Goal: Transaction & Acquisition: Book appointment/travel/reservation

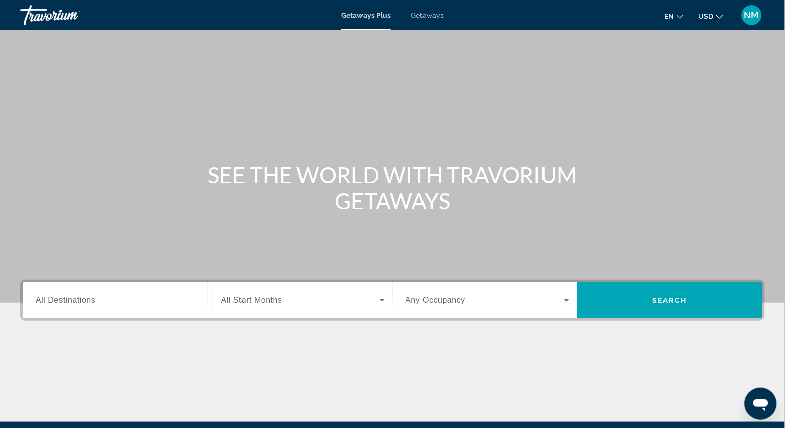
click at [42, 298] on span "All Destinations" at bounding box center [66, 300] width 60 height 9
click at [42, 298] on input "Destination All Destinations" at bounding box center [118, 301] width 164 height 12
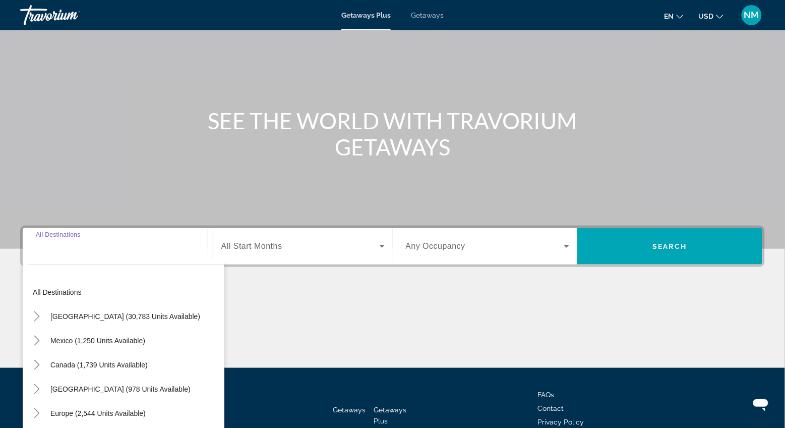
scroll to position [117, 0]
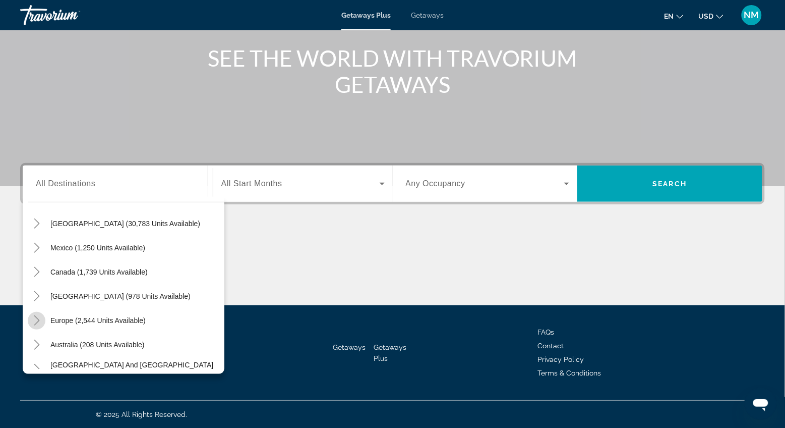
click at [38, 323] on icon "Toggle Europe (2,544 units available)" at bounding box center [37, 320] width 10 height 10
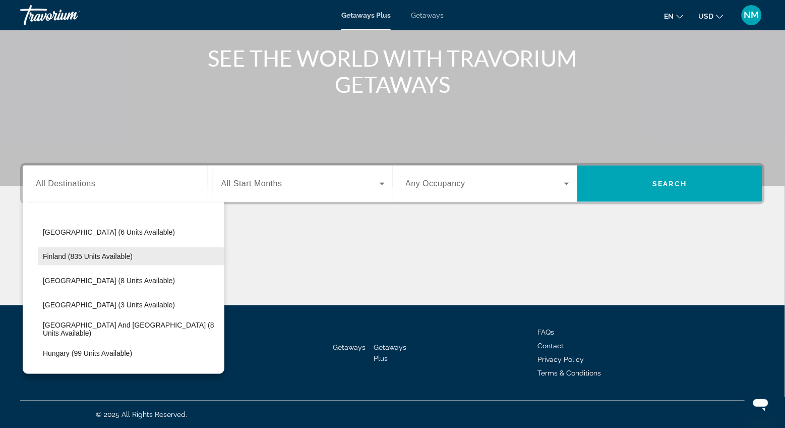
scroll to position [261, 0]
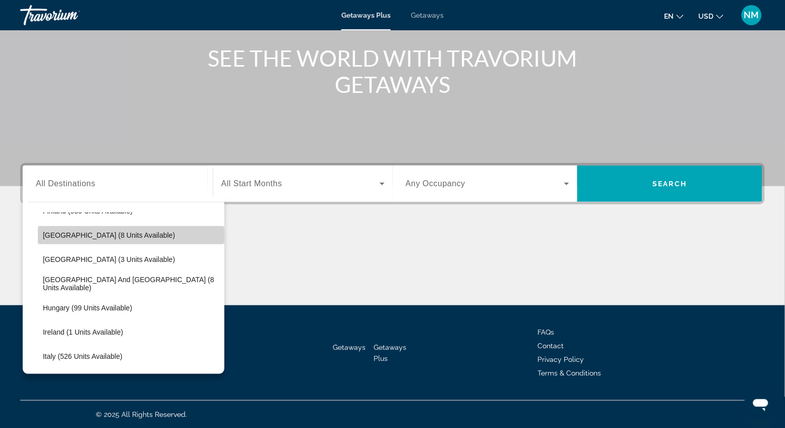
click at [55, 235] on span "[GEOGRAPHIC_DATA] (8 units available)" at bounding box center [109, 235] width 132 height 8
type input "**********"
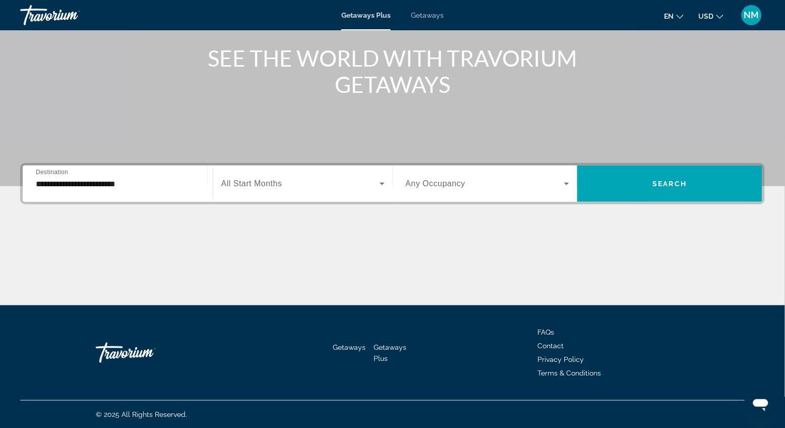
click at [430, 14] on span "Getaways" at bounding box center [427, 15] width 33 height 8
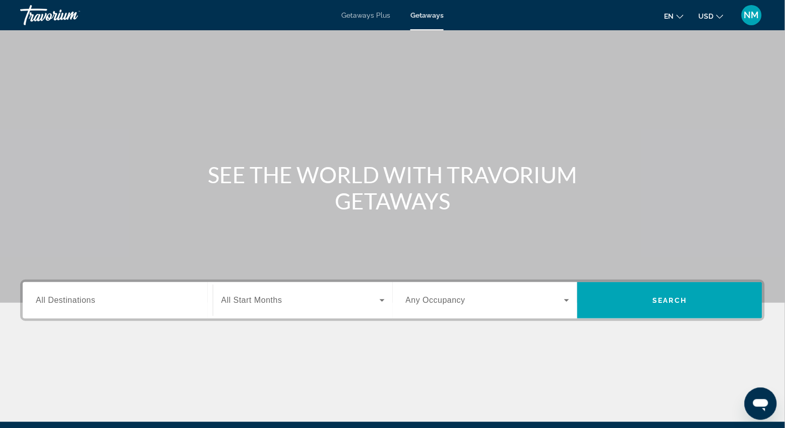
click at [47, 300] on span "All Destinations" at bounding box center [66, 300] width 60 height 9
click at [47, 300] on input "Destination All Destinations" at bounding box center [118, 301] width 164 height 12
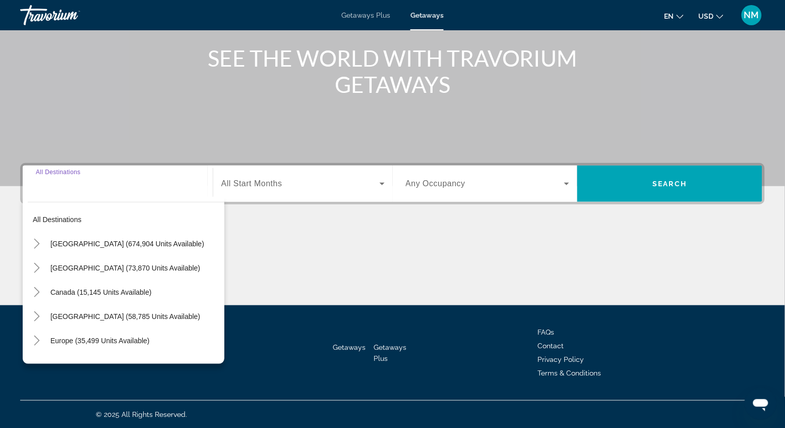
scroll to position [31, 0]
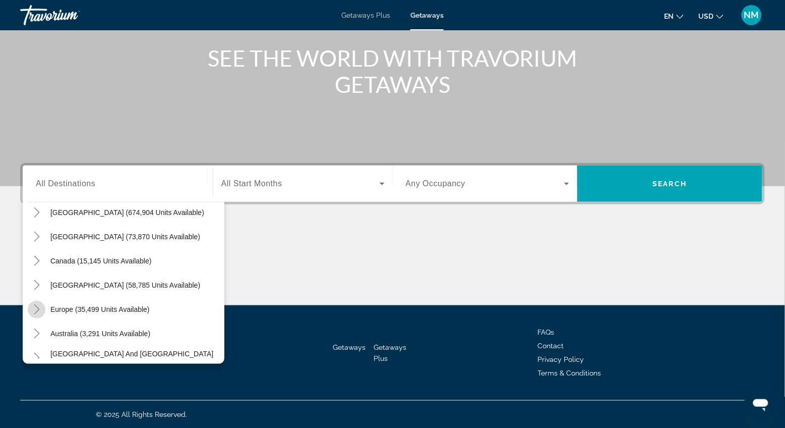
click at [36, 308] on icon "Toggle Europe (35,499 units available)" at bounding box center [37, 309] width 10 height 10
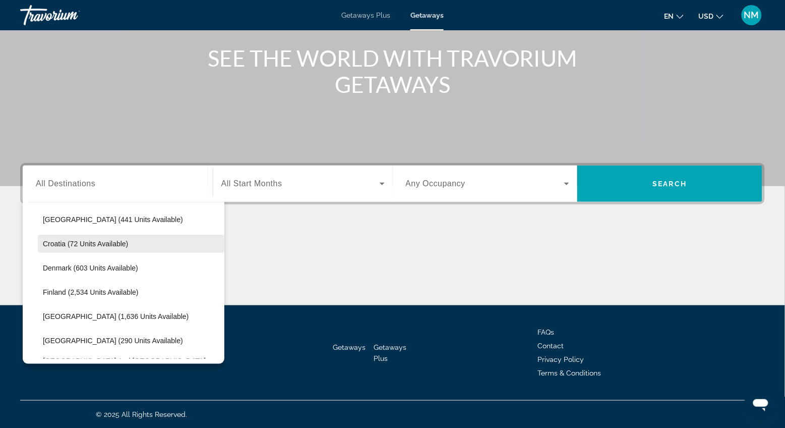
scroll to position [196, 0]
click at [67, 317] on span "[GEOGRAPHIC_DATA] (1,636 units available)" at bounding box center [116, 314] width 146 height 8
type input "**********"
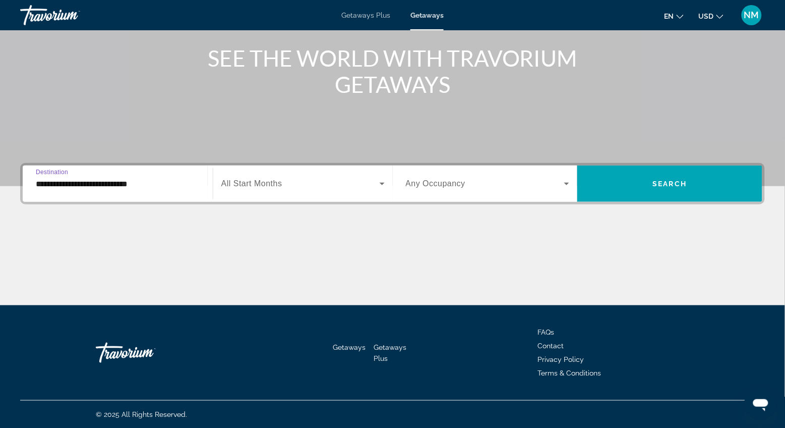
click at [261, 180] on span "All Start Months" at bounding box center [251, 183] width 61 height 9
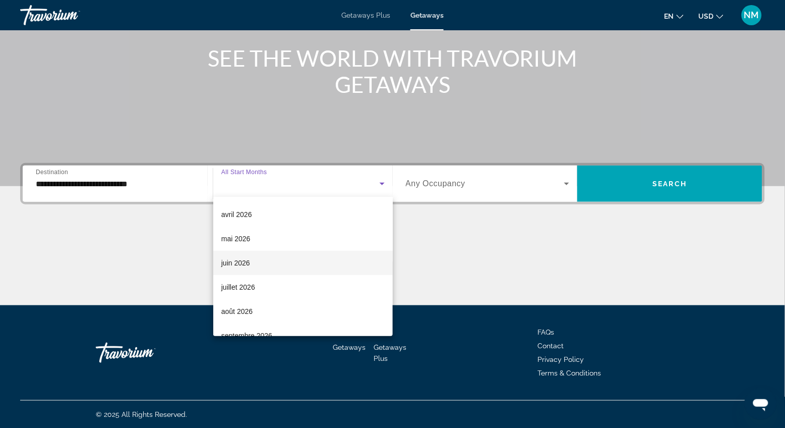
scroll to position [194, 0]
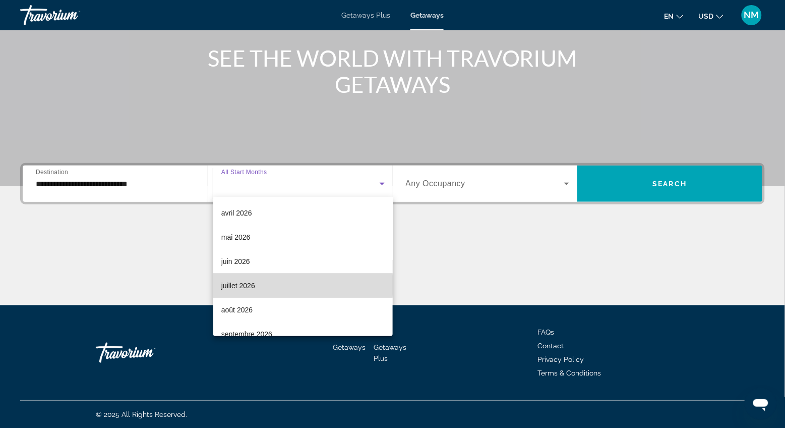
click at [258, 285] on mat-option "juillet 2026" at bounding box center [303, 285] width 180 height 24
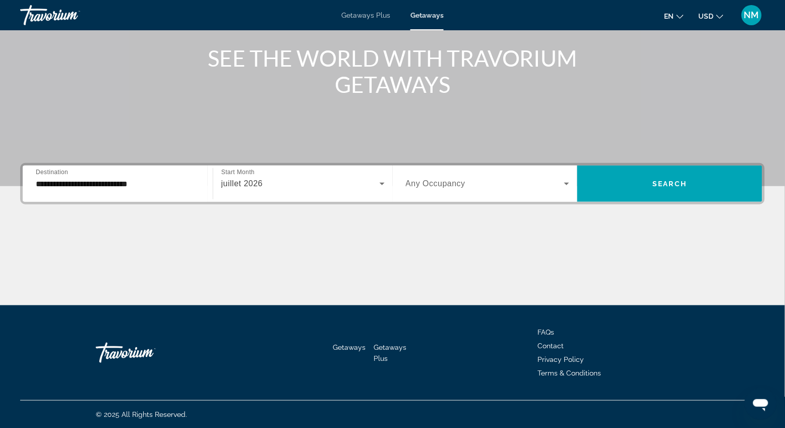
click at [417, 185] on span "Any Occupancy" at bounding box center [436, 183] width 60 height 9
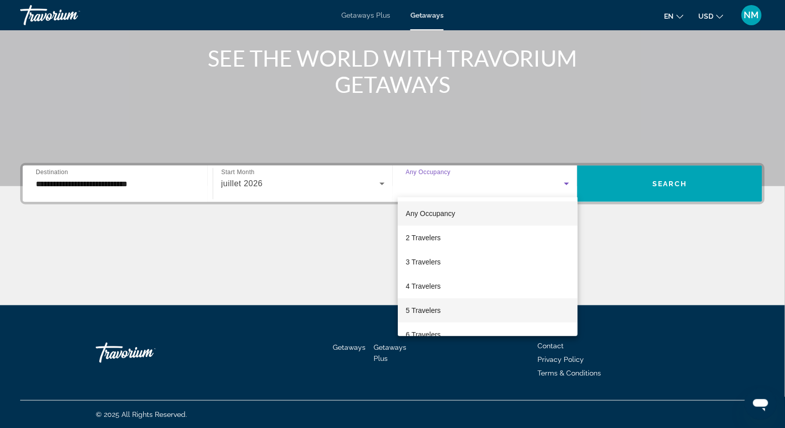
click at [422, 305] on span "5 Travelers" at bounding box center [423, 310] width 35 height 12
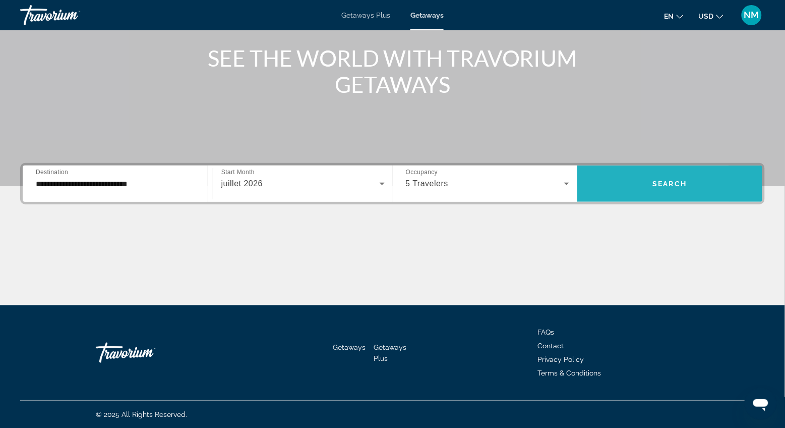
click at [619, 189] on span "Search widget" at bounding box center [670, 184] width 185 height 24
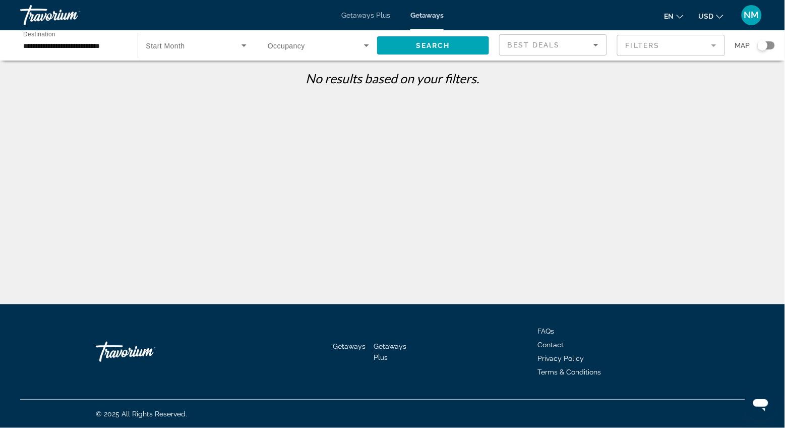
click at [350, 17] on span "Getaways Plus" at bounding box center [365, 15] width 49 height 8
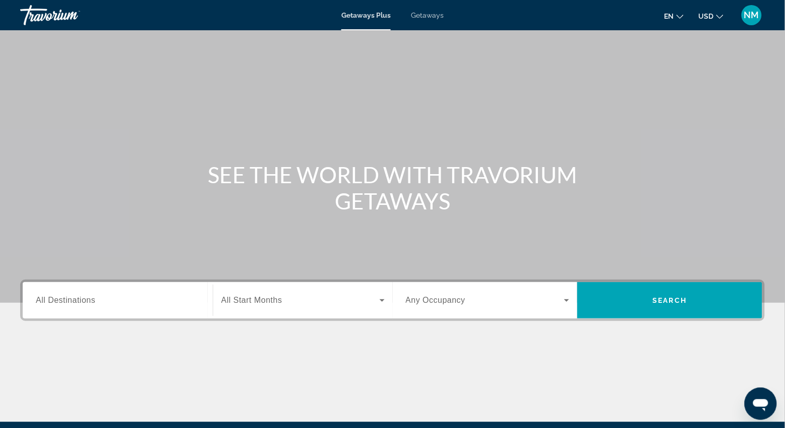
click at [40, 300] on span "All Destinations" at bounding box center [66, 300] width 60 height 9
click at [40, 300] on input "Destination All Destinations" at bounding box center [118, 301] width 164 height 12
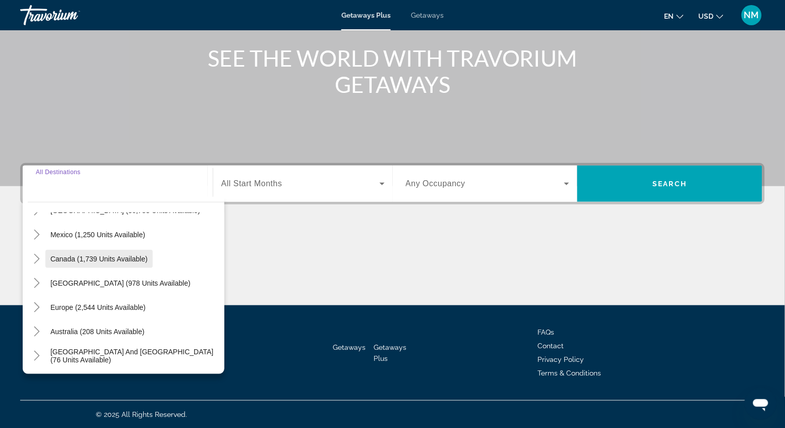
scroll to position [48, 0]
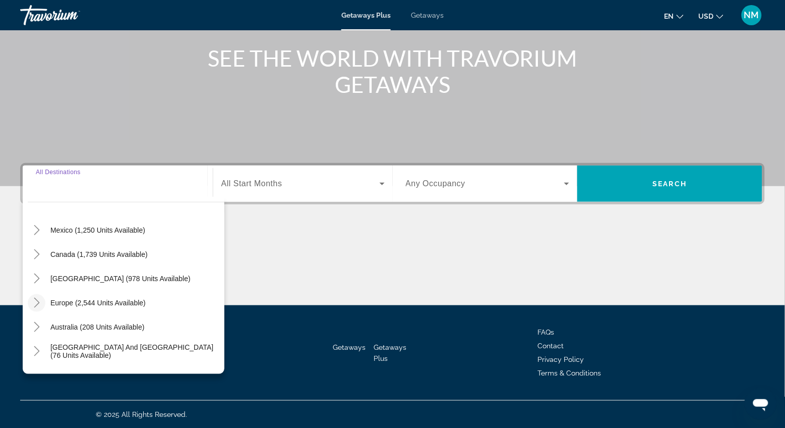
click at [36, 301] on icon "Toggle Europe (2,544 units available)" at bounding box center [37, 303] width 10 height 10
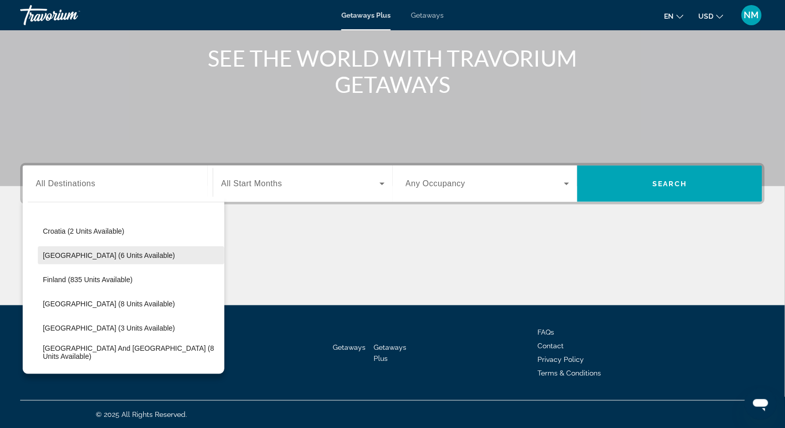
scroll to position [195, 0]
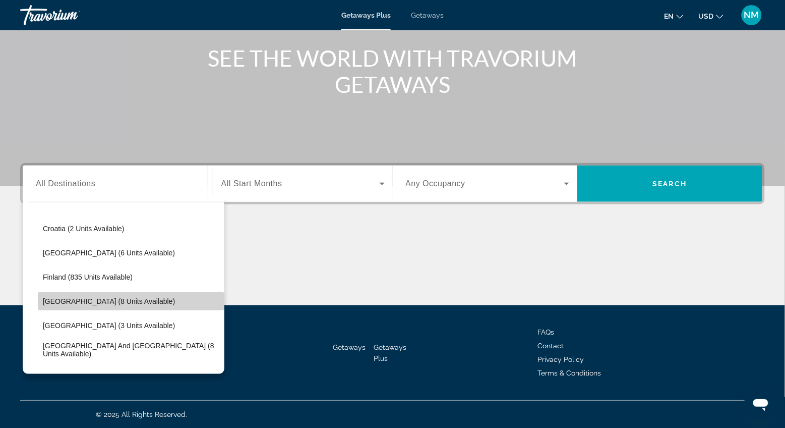
click at [55, 302] on span "[GEOGRAPHIC_DATA] (8 units available)" at bounding box center [109, 301] width 132 height 8
type input "**********"
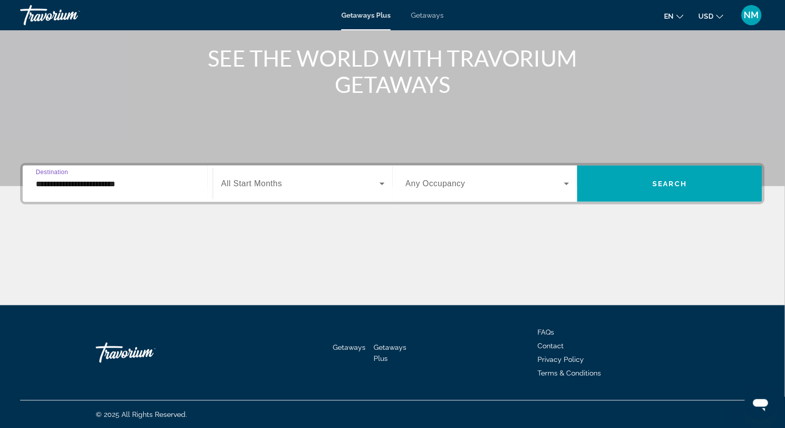
click at [247, 185] on span "All Start Months" at bounding box center [251, 183] width 61 height 9
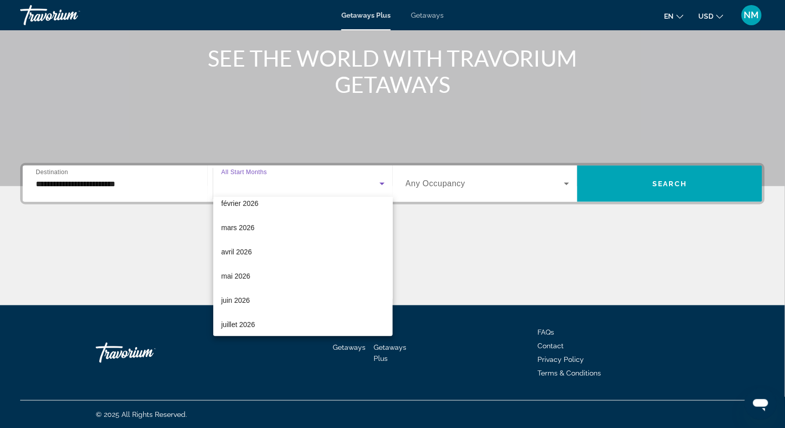
scroll to position [193, 0]
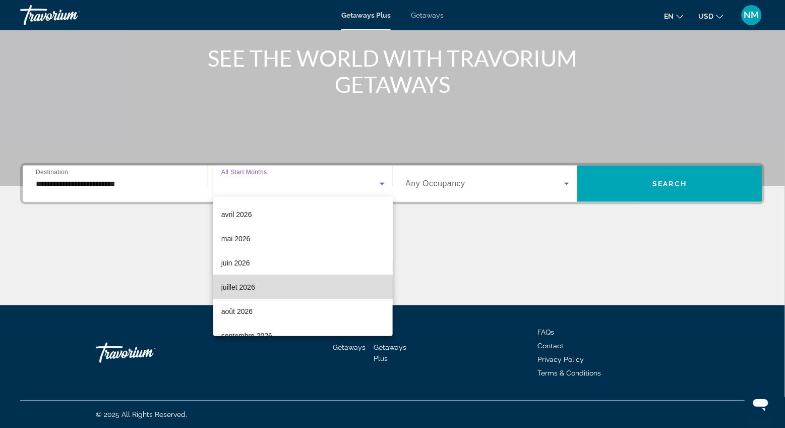
click at [252, 288] on span "juillet 2026" at bounding box center [238, 287] width 34 height 12
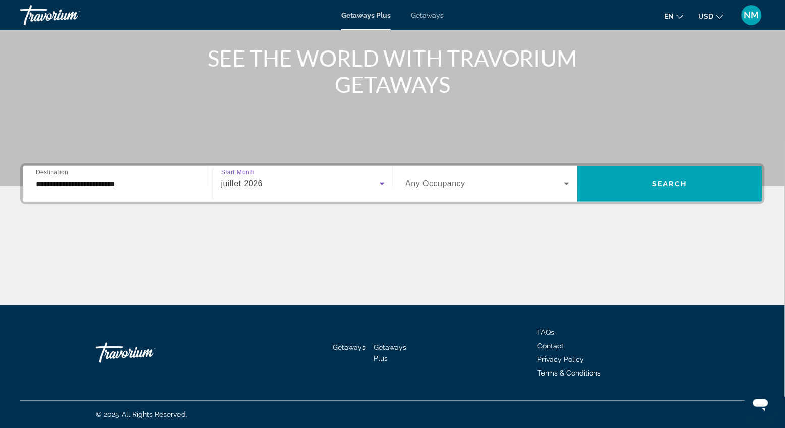
click at [430, 181] on span "Any Occupancy" at bounding box center [436, 183] width 60 height 9
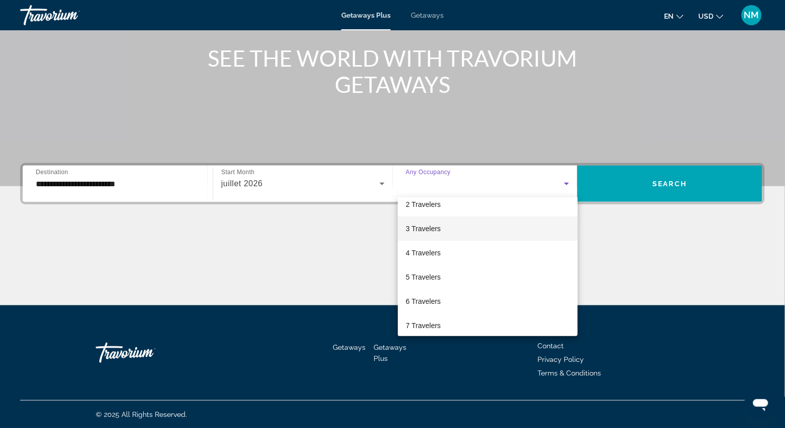
scroll to position [44, 0]
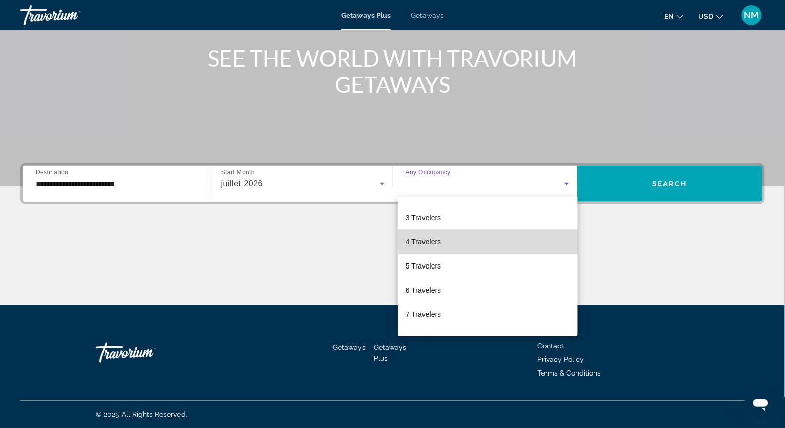
click at [422, 245] on span "4 Travelers" at bounding box center [423, 242] width 35 height 12
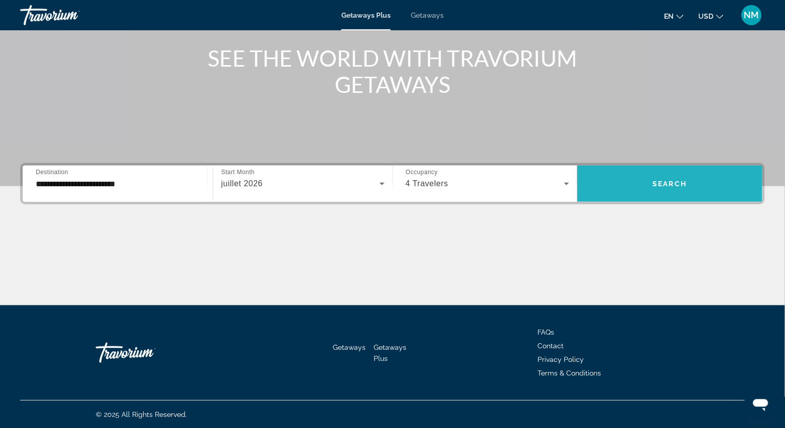
click at [644, 180] on span "Search widget" at bounding box center [670, 184] width 185 height 24
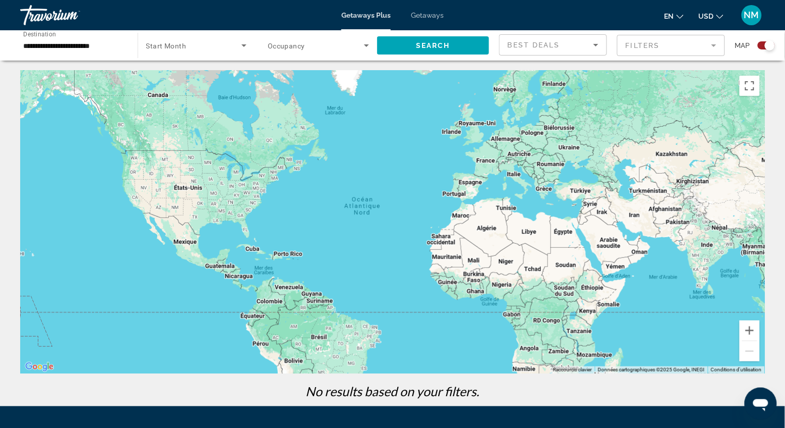
click at [425, 16] on span "Getaways" at bounding box center [427, 15] width 33 height 8
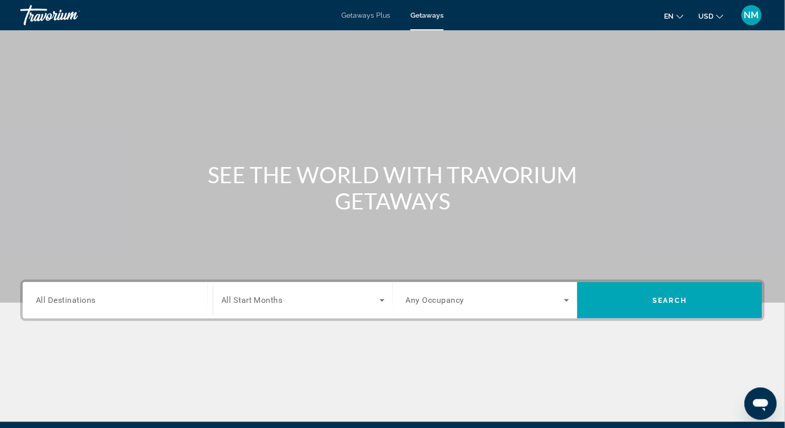
click at [45, 305] on div "Destination All Destinations" at bounding box center [118, 300] width 164 height 29
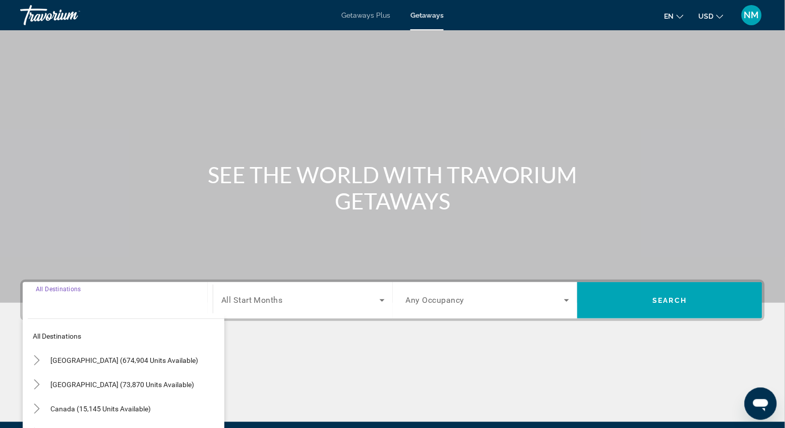
scroll to position [117, 0]
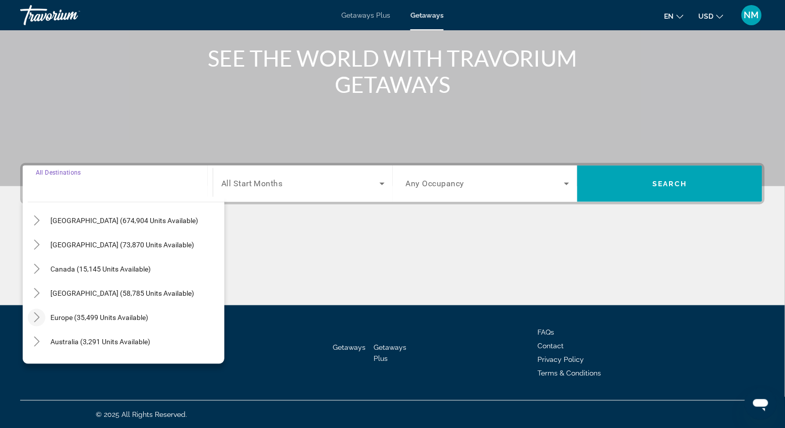
click at [35, 315] on icon "Toggle Europe (35,499 units available)" at bounding box center [37, 317] width 10 height 10
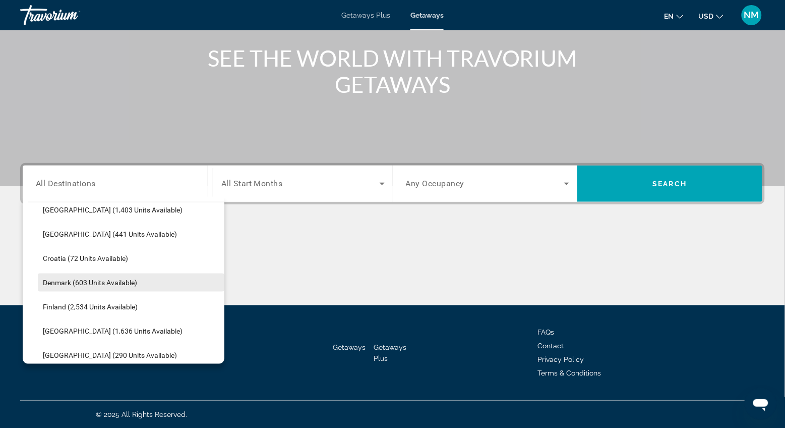
scroll to position [184, 0]
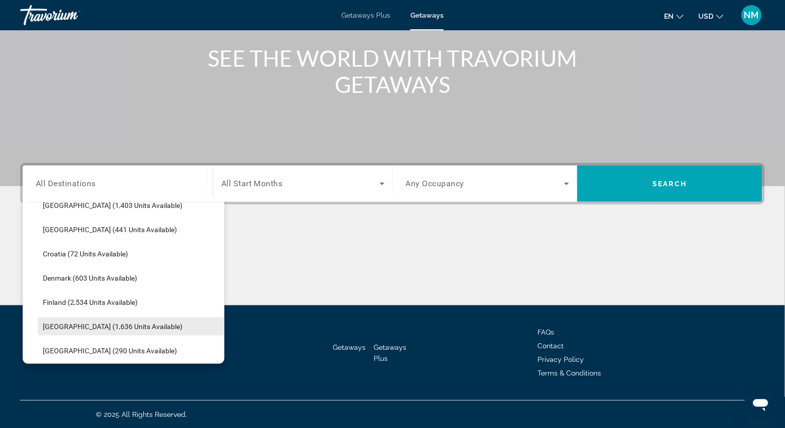
click at [71, 327] on span "[GEOGRAPHIC_DATA] (1,636 units available)" at bounding box center [113, 326] width 140 height 8
type input "**********"
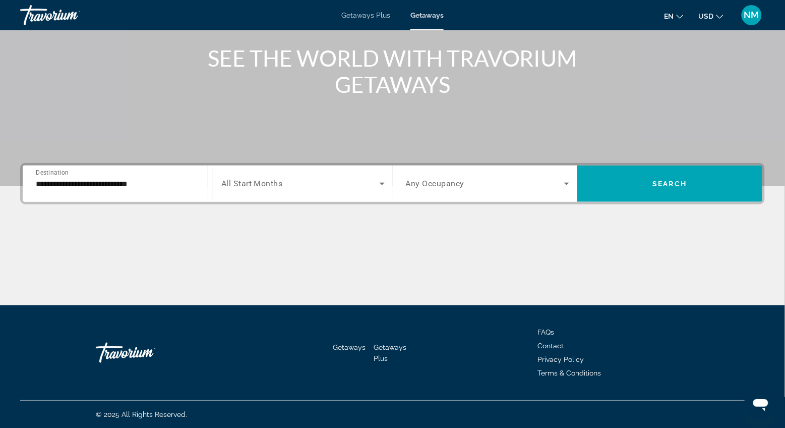
click at [240, 185] on span "All Start Months" at bounding box center [252, 184] width 62 height 10
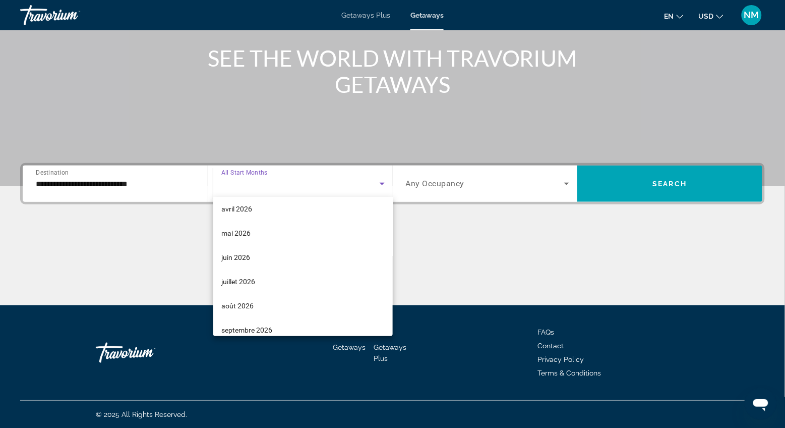
scroll to position [200, 0]
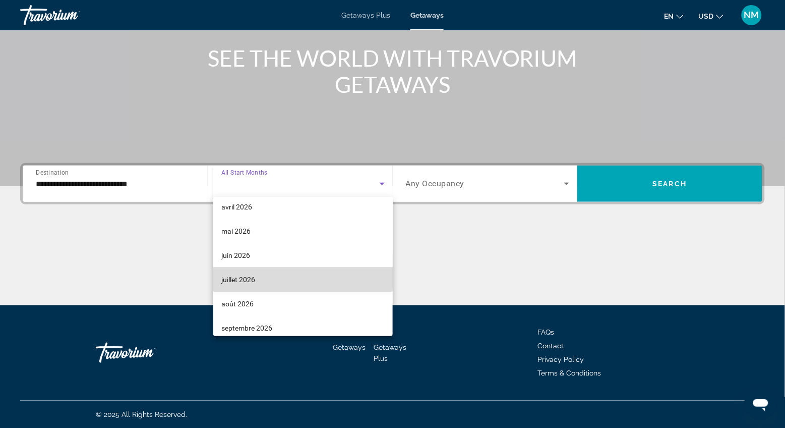
click at [254, 277] on span "juillet 2026" at bounding box center [238, 279] width 34 height 12
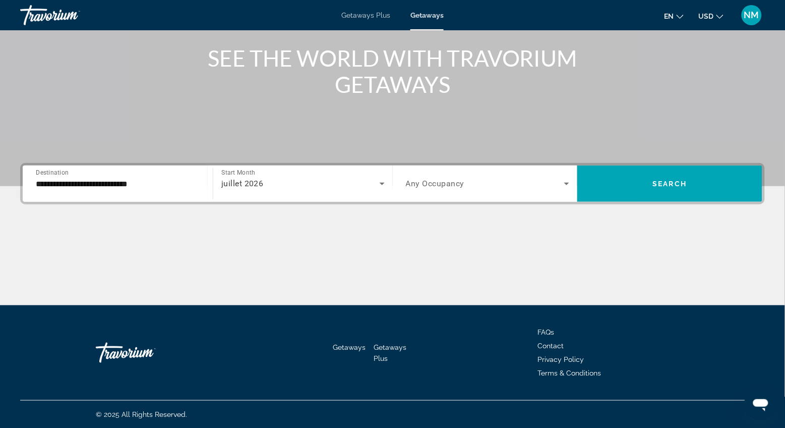
click at [462, 179] on span "Any Occupancy" at bounding box center [435, 184] width 59 height 10
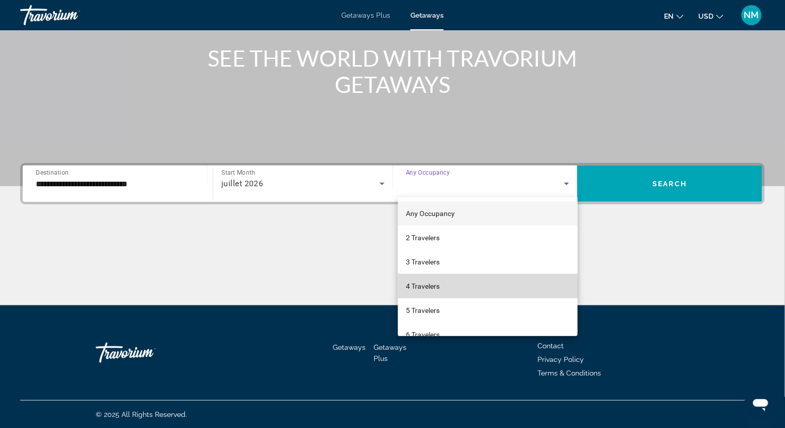
click at [440, 288] on span "4 Travelers" at bounding box center [423, 286] width 34 height 12
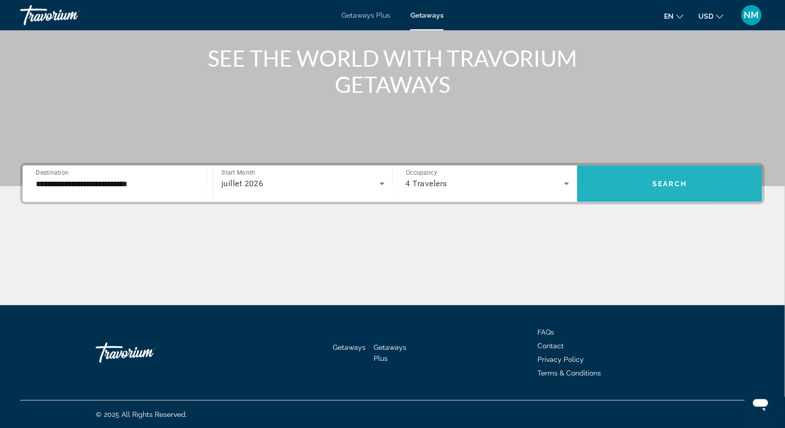
click at [612, 180] on span "Search widget" at bounding box center [670, 184] width 185 height 24
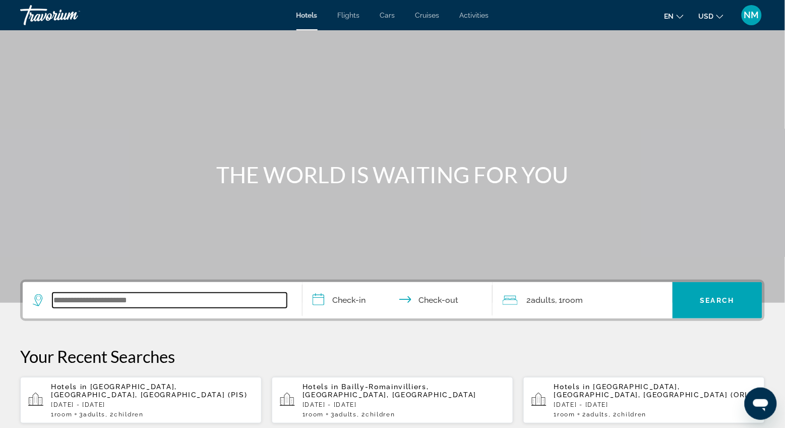
click at [80, 298] on input "Search widget" at bounding box center [169, 300] width 235 height 15
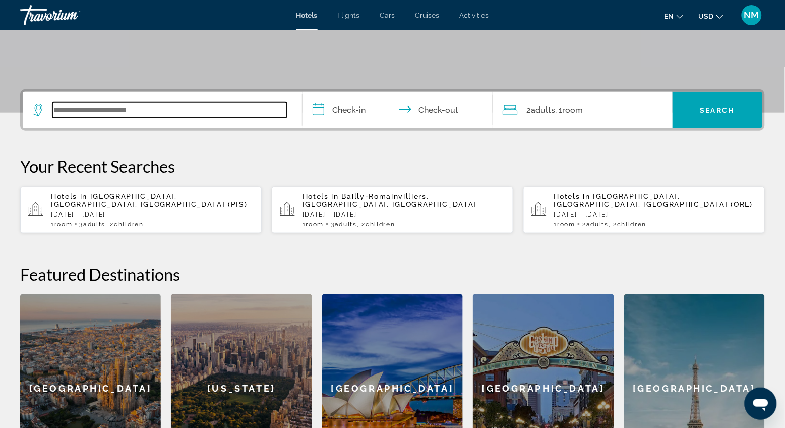
scroll to position [246, 0]
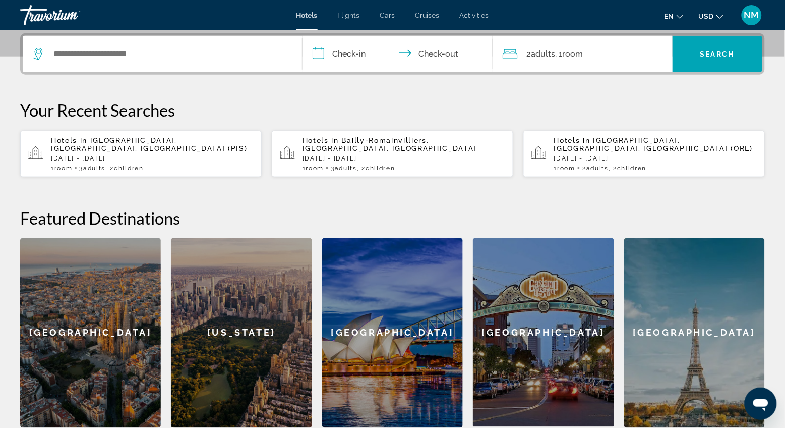
click at [119, 164] on span ", 2 Child Children" at bounding box center [124, 167] width 38 height 7
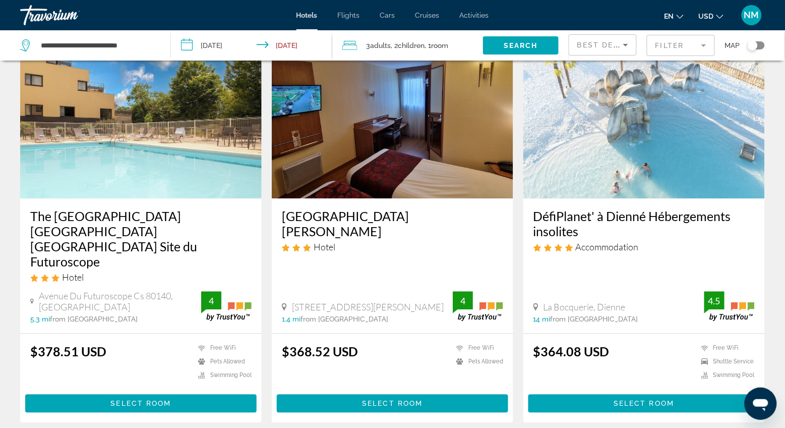
scroll to position [460, 0]
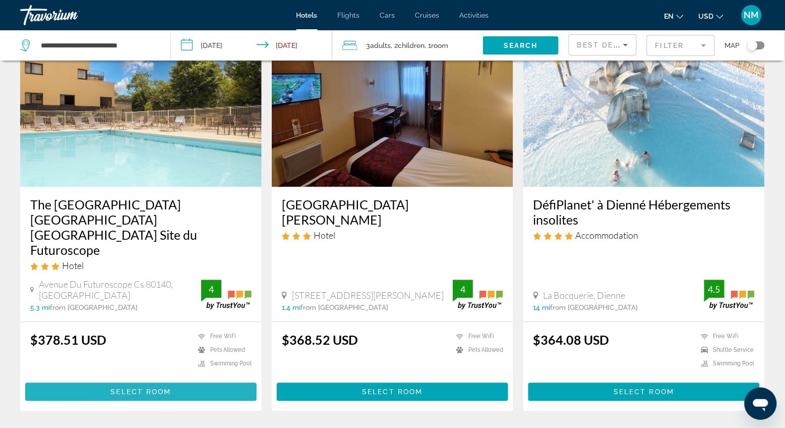
click at [126, 388] on span "Select Room" at bounding box center [140, 392] width 61 height 8
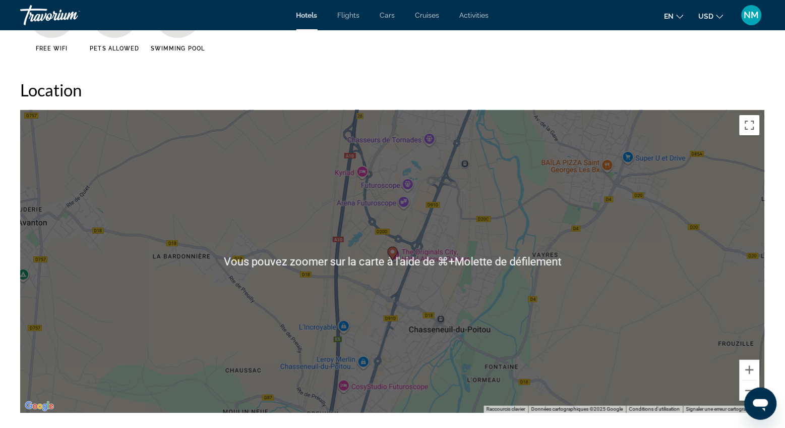
scroll to position [944, 0]
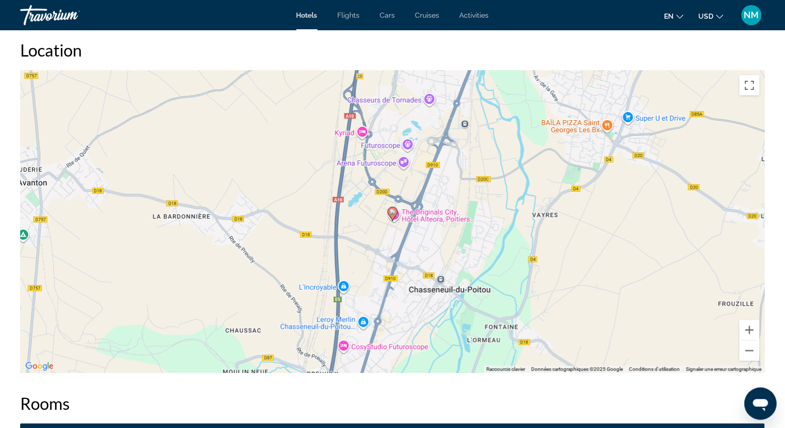
click at [299, 18] on span "Hotels" at bounding box center [307, 15] width 21 height 8
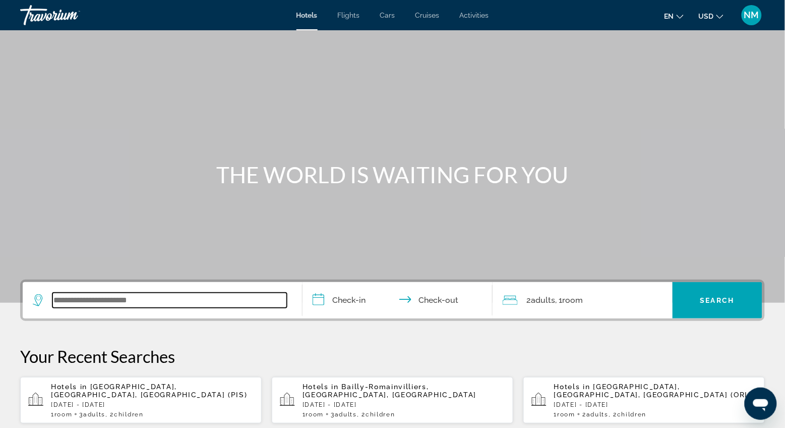
click at [61, 303] on input "Search widget" at bounding box center [169, 300] width 235 height 15
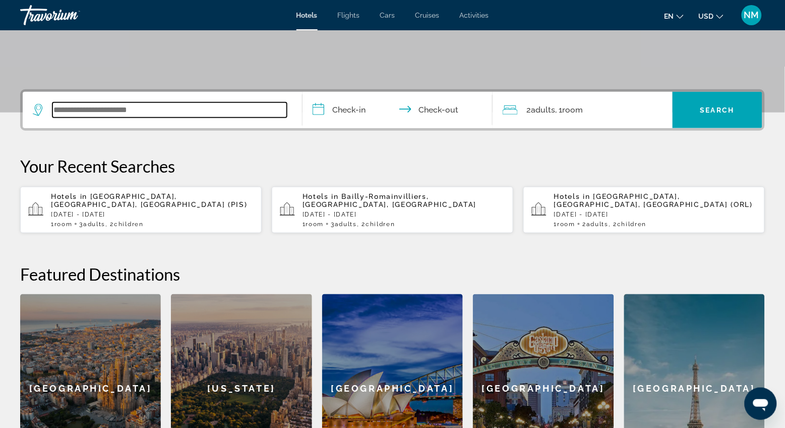
scroll to position [246, 0]
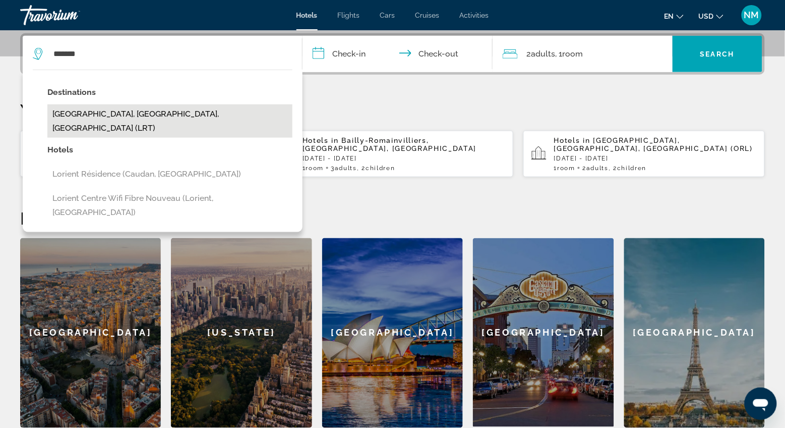
click at [132, 109] on button "Lorient, Morbihan, France (LRT)" at bounding box center [169, 120] width 245 height 33
type input "**********"
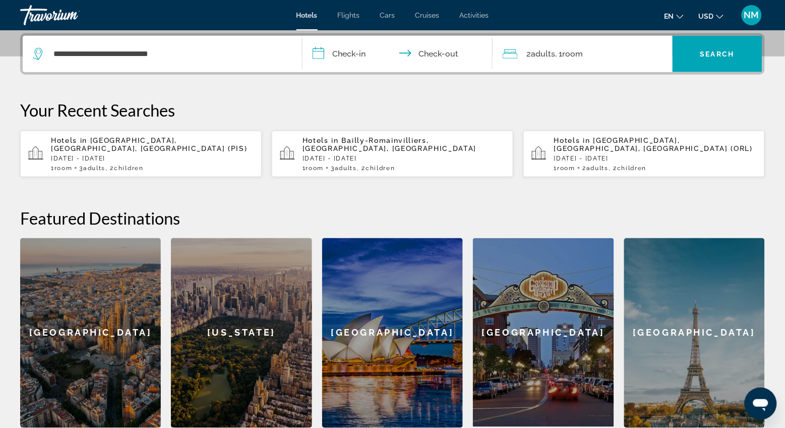
click at [317, 49] on input "**********" at bounding box center [400, 55] width 194 height 39
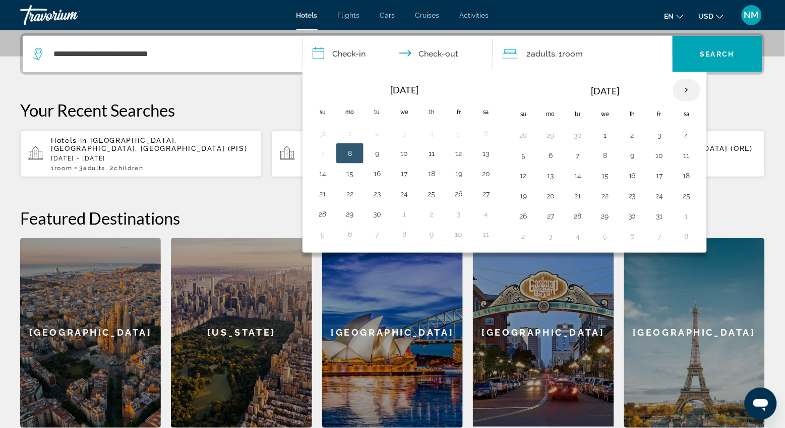
click at [687, 87] on th "Next month" at bounding box center [686, 90] width 27 height 22
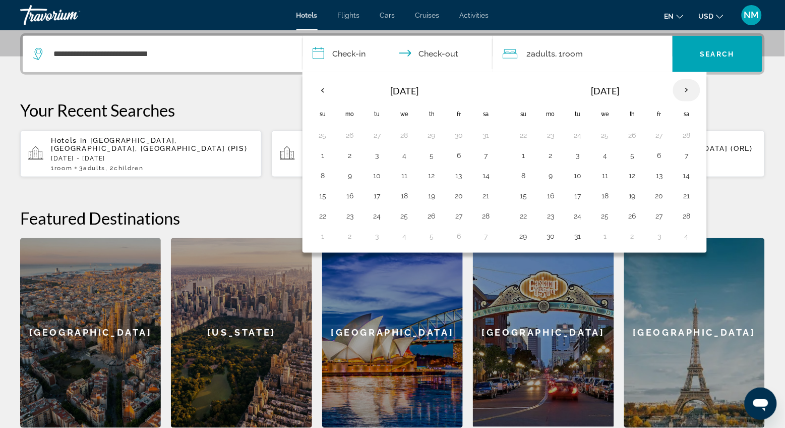
click at [687, 87] on th "Next month" at bounding box center [686, 90] width 27 height 22
click at [636, 199] on button "23" at bounding box center [632, 196] width 16 height 14
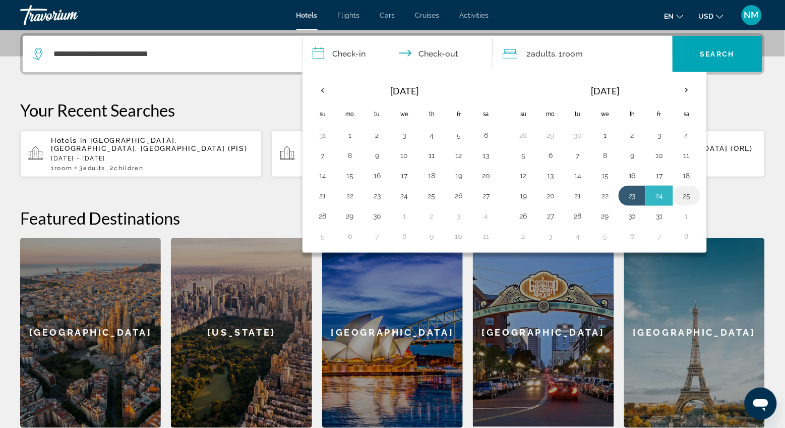
click at [688, 193] on button "25" at bounding box center [687, 196] width 16 height 14
type input "**********"
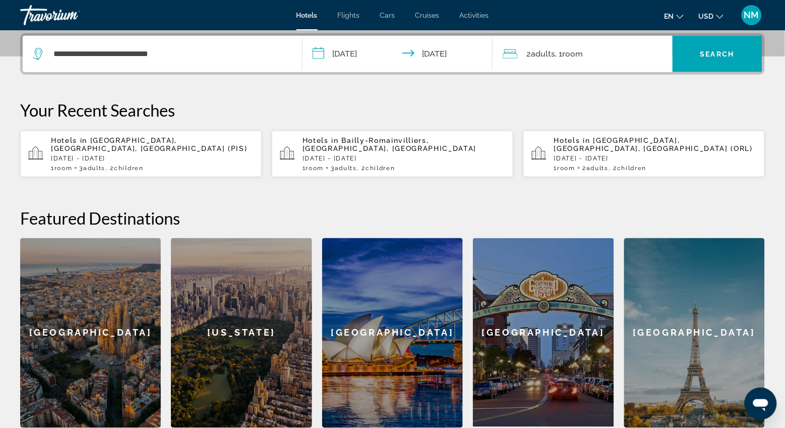
click at [537, 55] on span "Adults" at bounding box center [544, 54] width 24 height 10
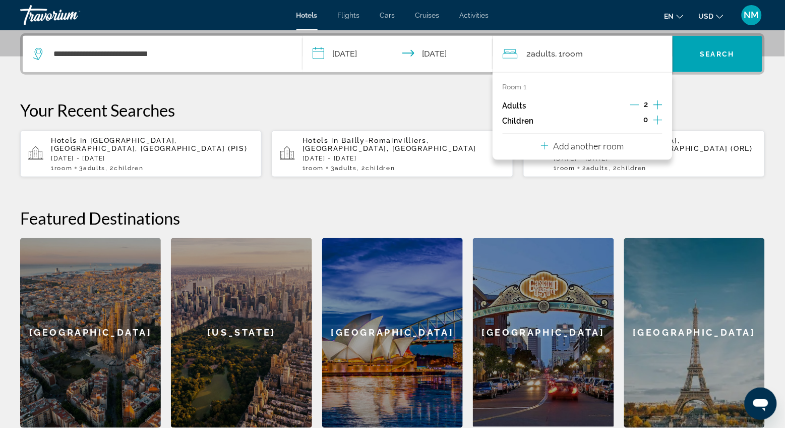
click at [661, 99] on icon "Increment adults" at bounding box center [658, 105] width 9 height 12
click at [654, 120] on icon "Increment children" at bounding box center [658, 120] width 9 height 12
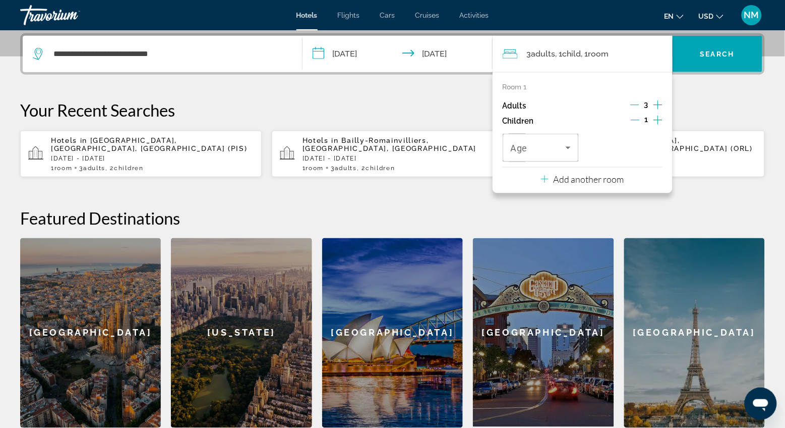
click at [657, 119] on icon "Increment children" at bounding box center [658, 120] width 9 height 9
click at [602, 155] on div "Travelers: 3 adults, 2 children" at bounding box center [625, 148] width 60 height 28
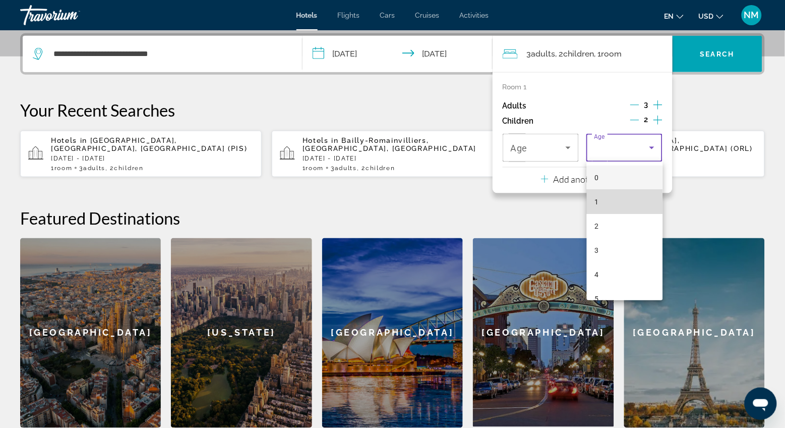
click at [603, 201] on mat-option "1" at bounding box center [625, 202] width 76 height 24
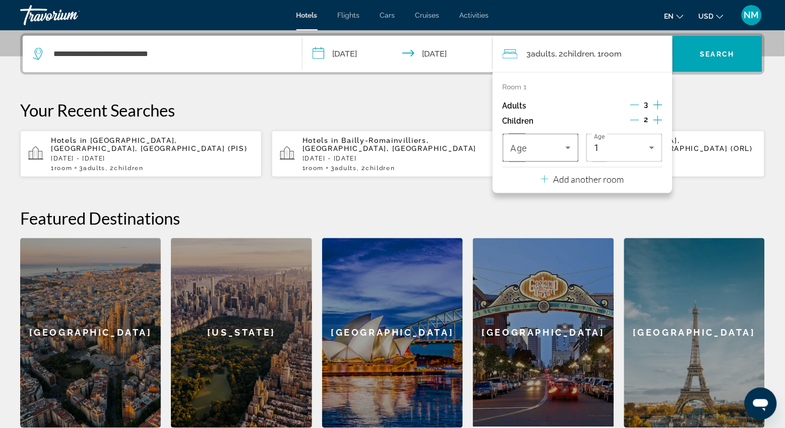
click at [544, 143] on span "Travelers: 3 adults, 2 children" at bounding box center [538, 148] width 55 height 12
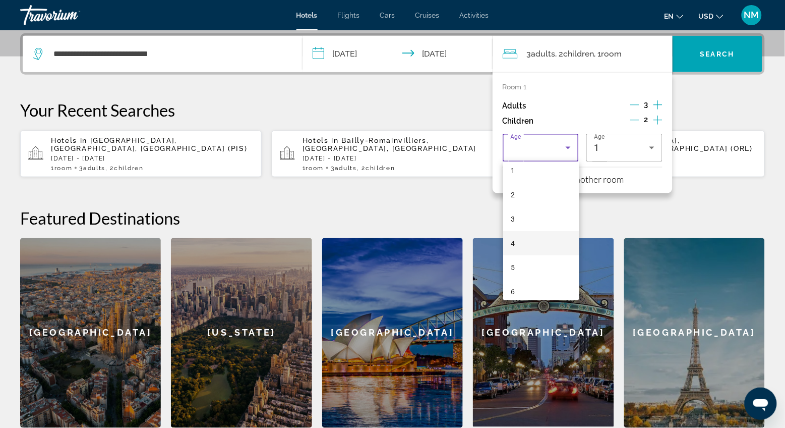
scroll to position [38, 0]
click at [523, 264] on mat-option "5" at bounding box center [541, 261] width 76 height 24
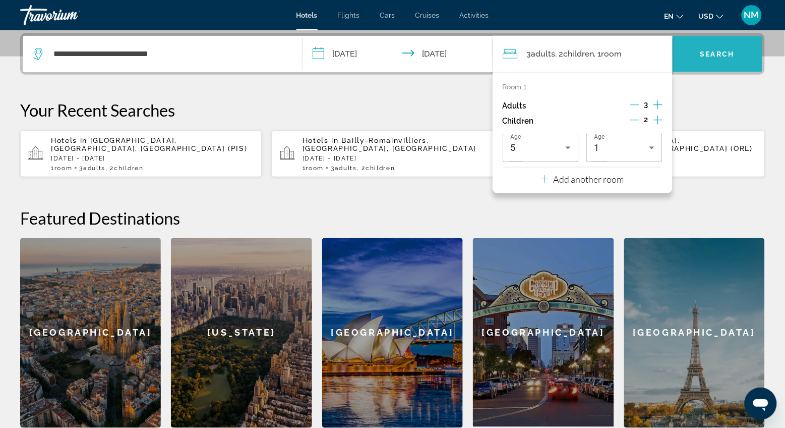
click at [697, 55] on span "Search widget" at bounding box center [718, 54] width 90 height 24
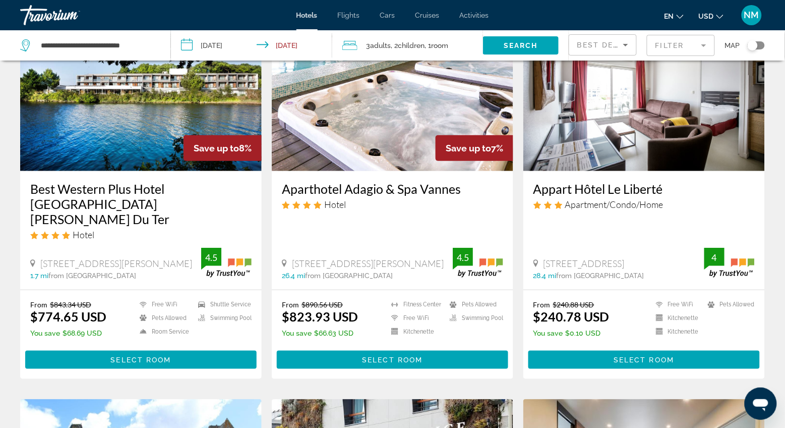
scroll to position [84, 0]
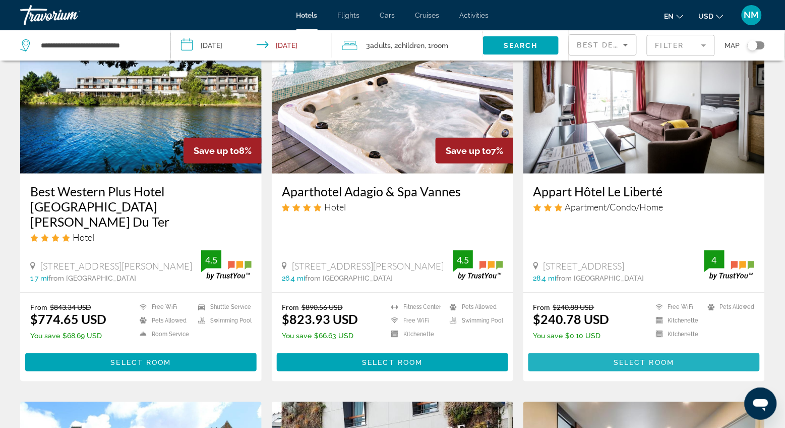
click at [625, 358] on span "Select Room" at bounding box center [644, 362] width 61 height 8
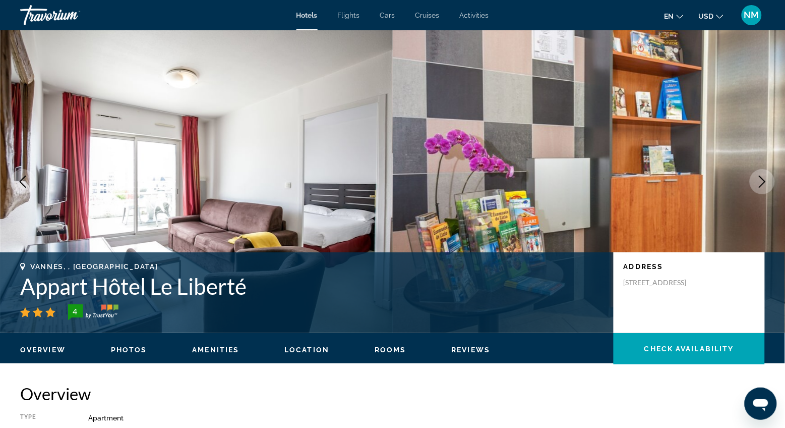
click at [762, 191] on button "Next image" at bounding box center [762, 181] width 25 height 25
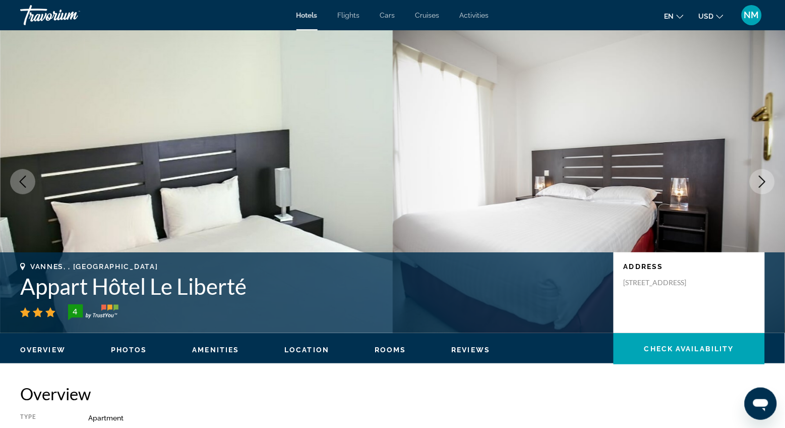
click at [759, 182] on icon "Next image" at bounding box center [763, 182] width 12 height 12
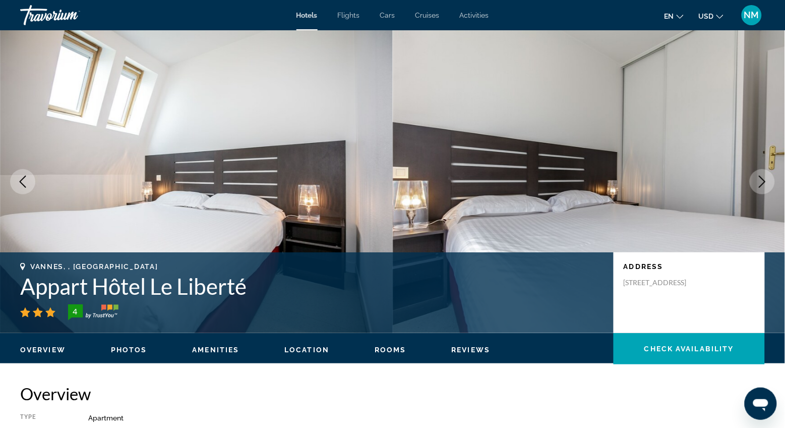
click at [759, 182] on icon "Next image" at bounding box center [763, 182] width 12 height 12
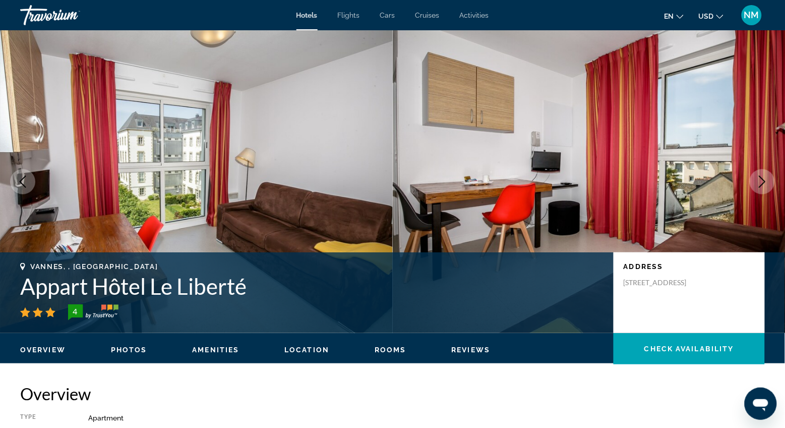
click at [759, 182] on icon "Next image" at bounding box center [763, 182] width 12 height 12
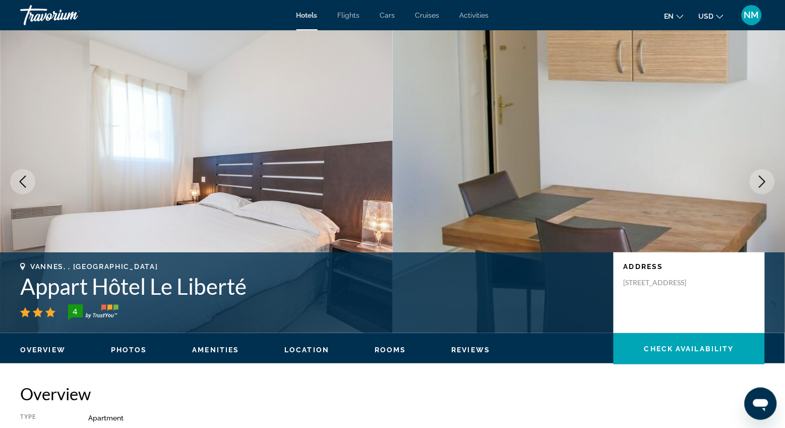
click at [759, 183] on icon "Next image" at bounding box center [763, 182] width 12 height 12
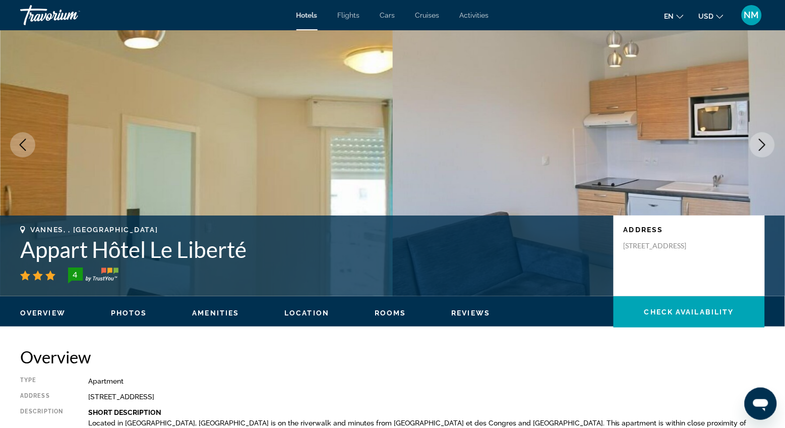
scroll to position [31, 0]
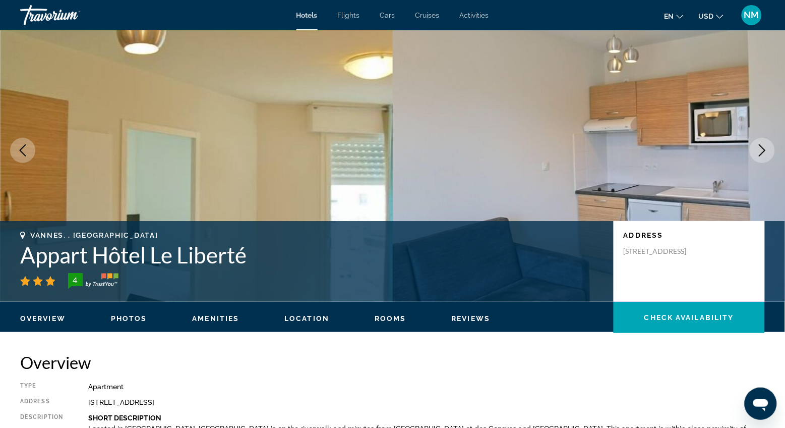
click at [768, 144] on icon "Next image" at bounding box center [763, 150] width 12 height 12
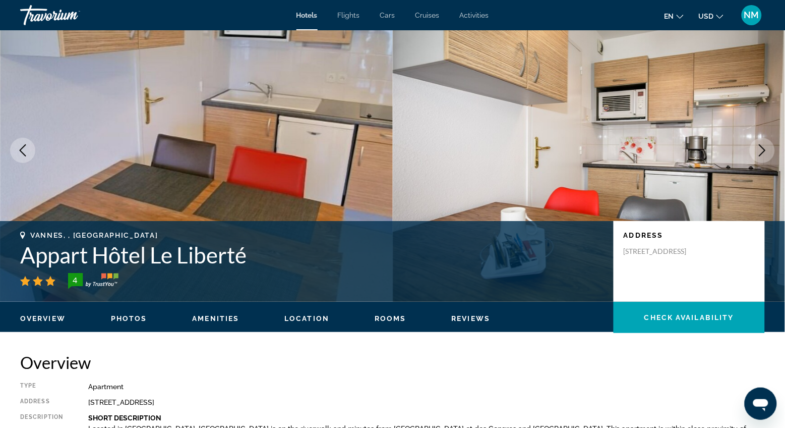
click at [768, 144] on icon "Next image" at bounding box center [763, 150] width 12 height 12
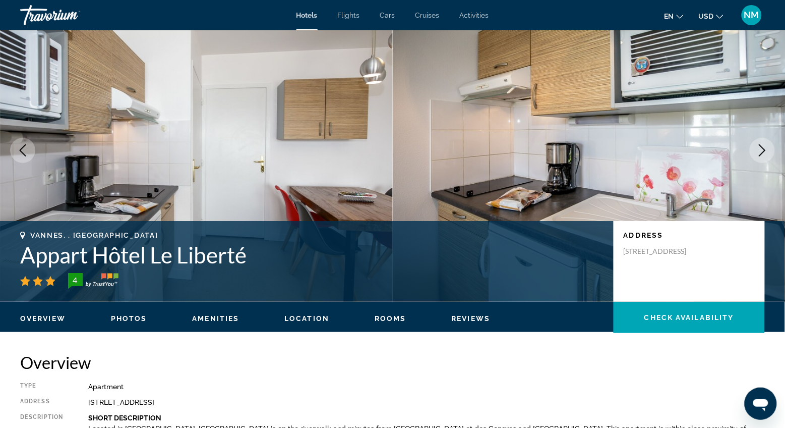
click at [769, 147] on button "Next image" at bounding box center [762, 150] width 25 height 25
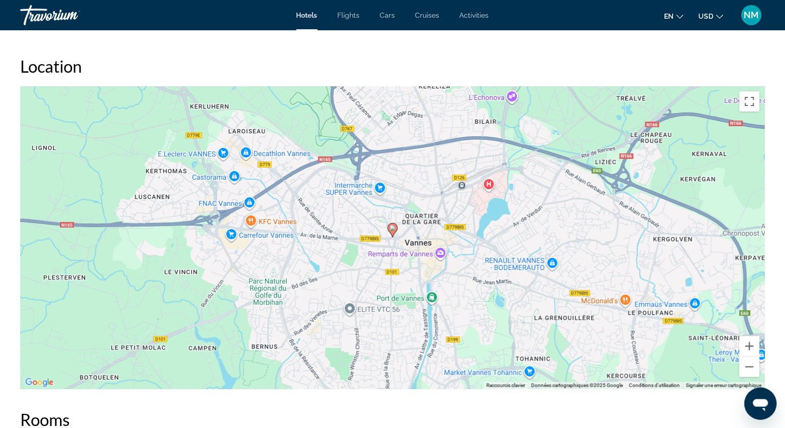
scroll to position [932, 0]
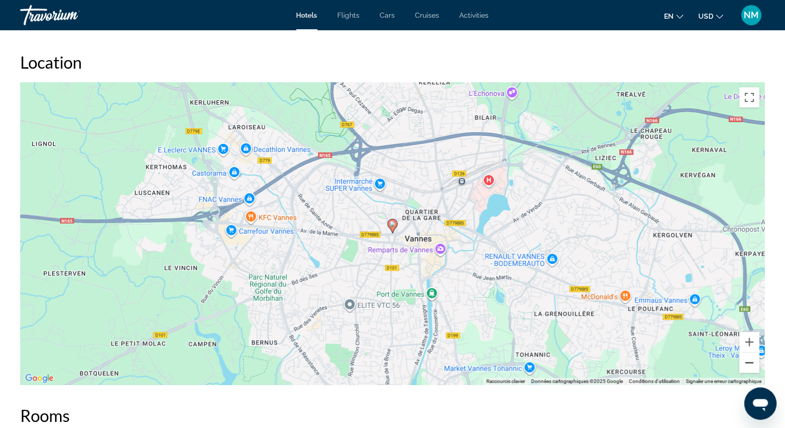
click at [750, 366] on button "Zoom arrière" at bounding box center [750, 363] width 20 height 20
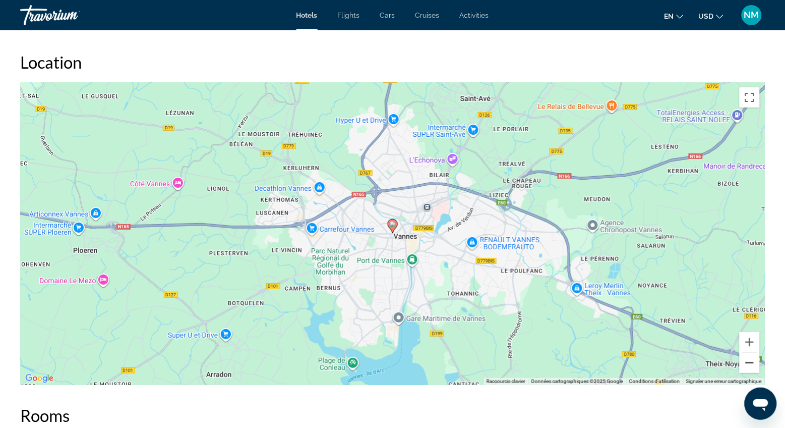
click at [750, 366] on button "Zoom arrière" at bounding box center [750, 363] width 20 height 20
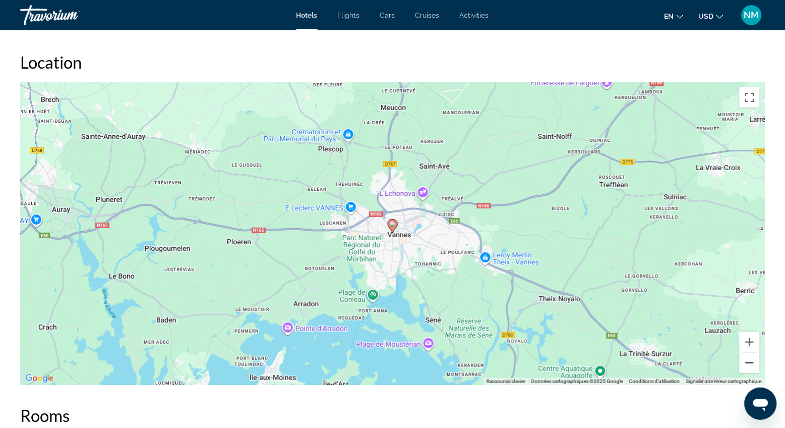
click at [750, 366] on button "Zoom arrière" at bounding box center [750, 363] width 20 height 20
